Goal: Book appointment/travel/reservation

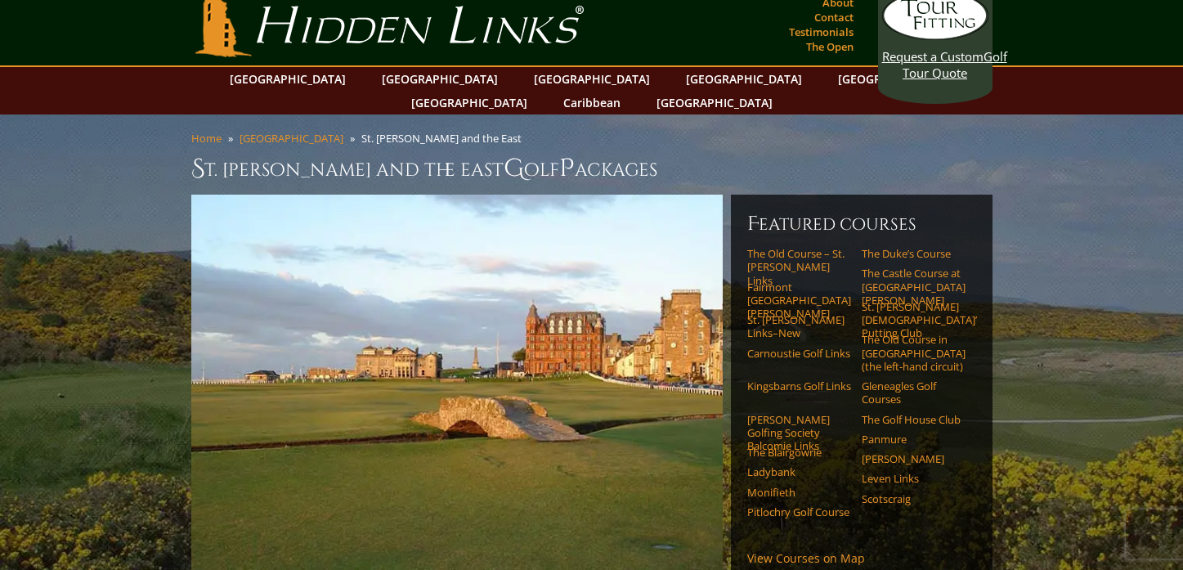
scroll to position [18, 0]
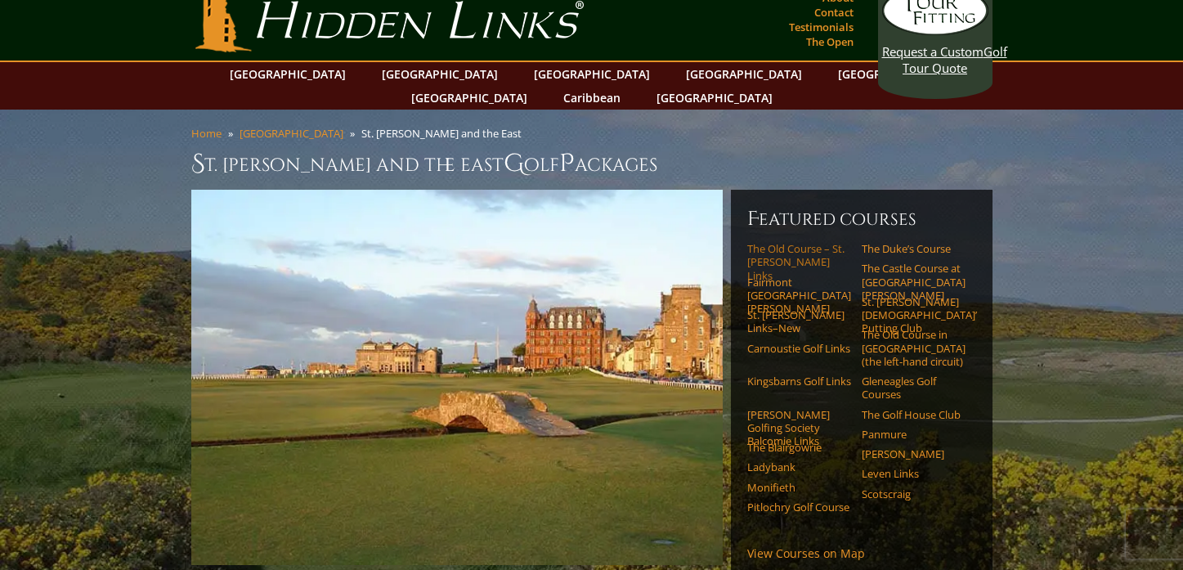
click at [769, 242] on link "The Old Course – St. [PERSON_NAME] Links" at bounding box center [800, 262] width 104 height 40
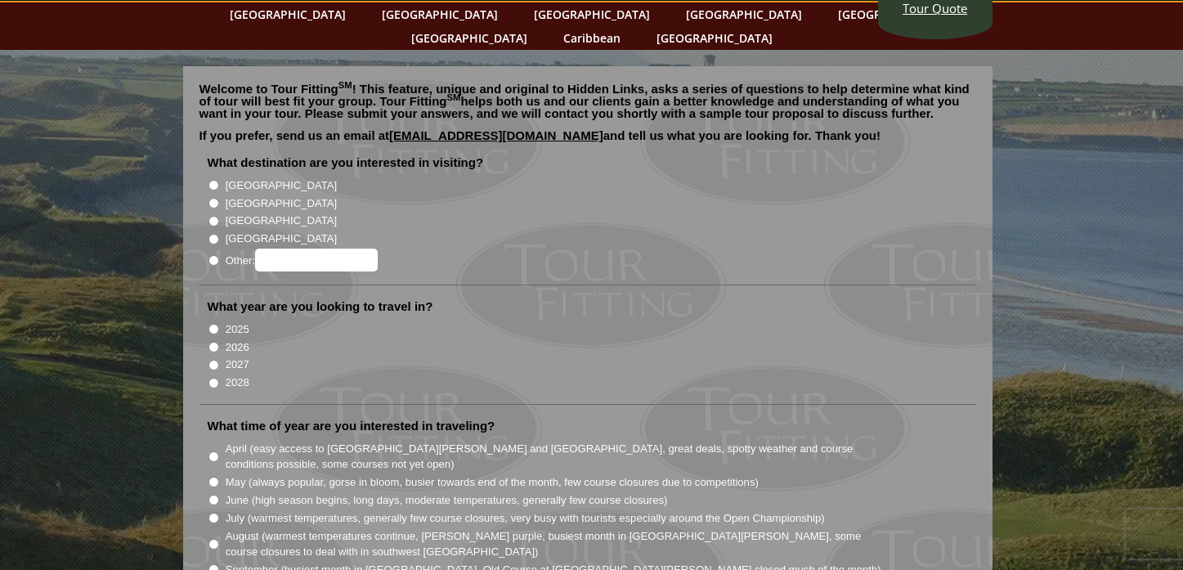
scroll to position [80, 0]
